Goal: Information Seeking & Learning: Stay updated

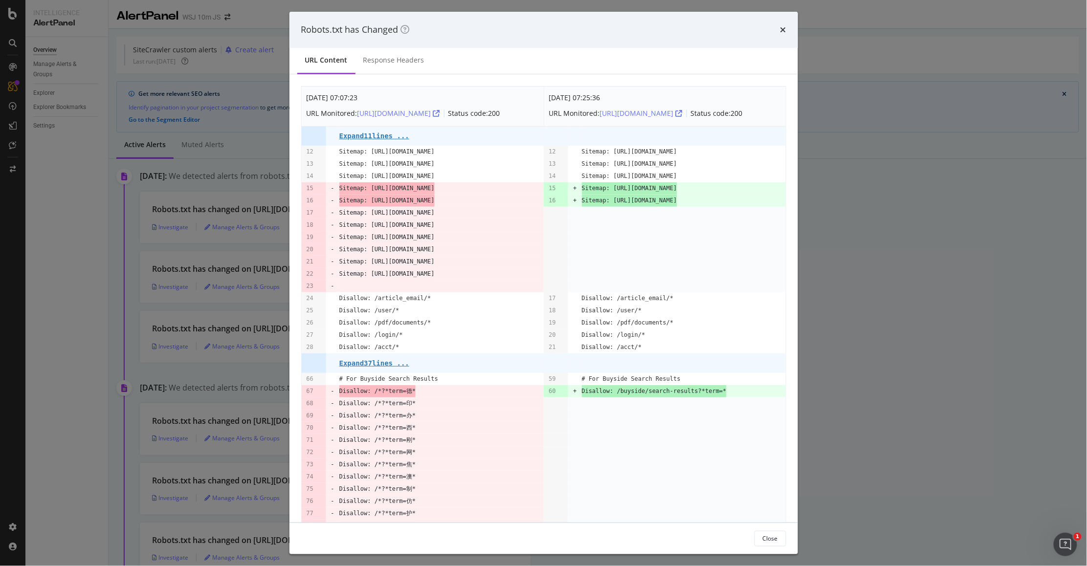
click at [784, 24] on div "times" at bounding box center [783, 29] width 6 height 13
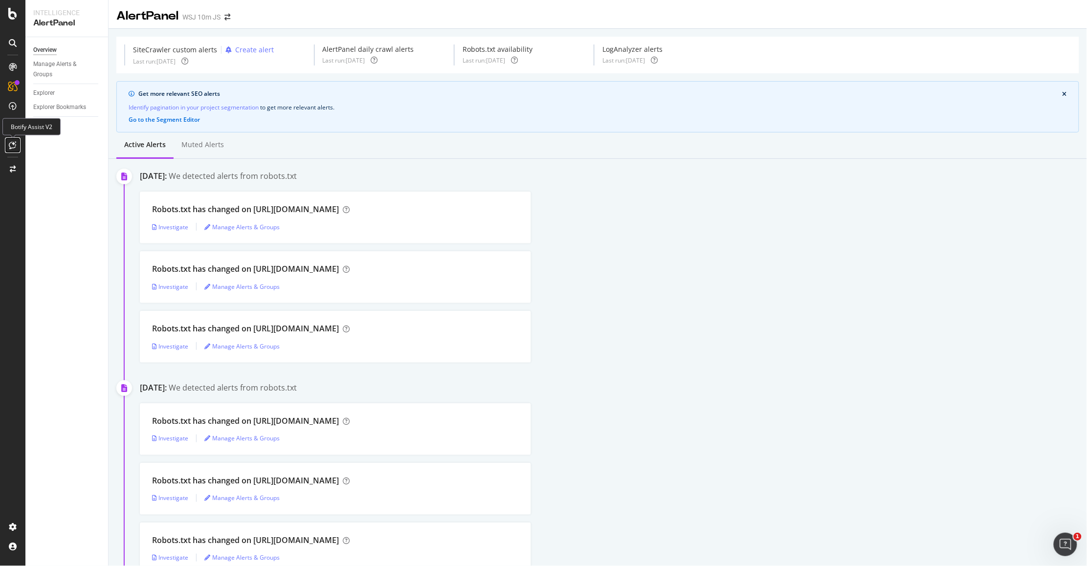
click at [18, 147] on div at bounding box center [13, 145] width 16 height 16
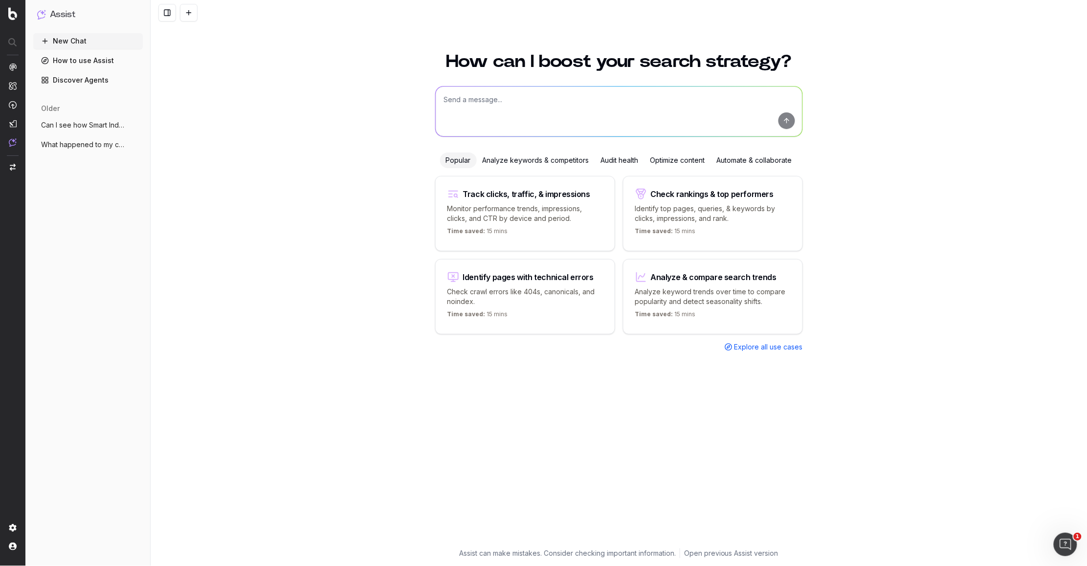
click at [87, 233] on div "New Chat How to use Assist Discover Agents older Can I see how Smart Index impa…" at bounding box center [88, 297] width 110 height 529
click at [14, 68] on img at bounding box center [13, 67] width 8 height 8
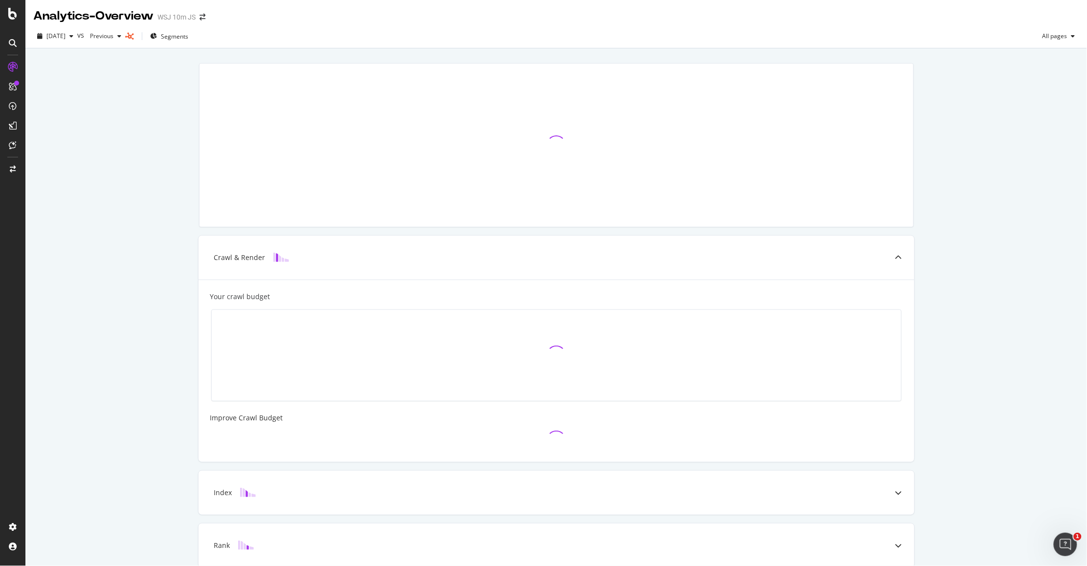
click at [136, 190] on div "Crawl & Render Your crawl budget Improve Crawl Budget Index Rank Convert" at bounding box center [556, 355] width 1062 height 615
